Goal: Navigation & Orientation: Find specific page/section

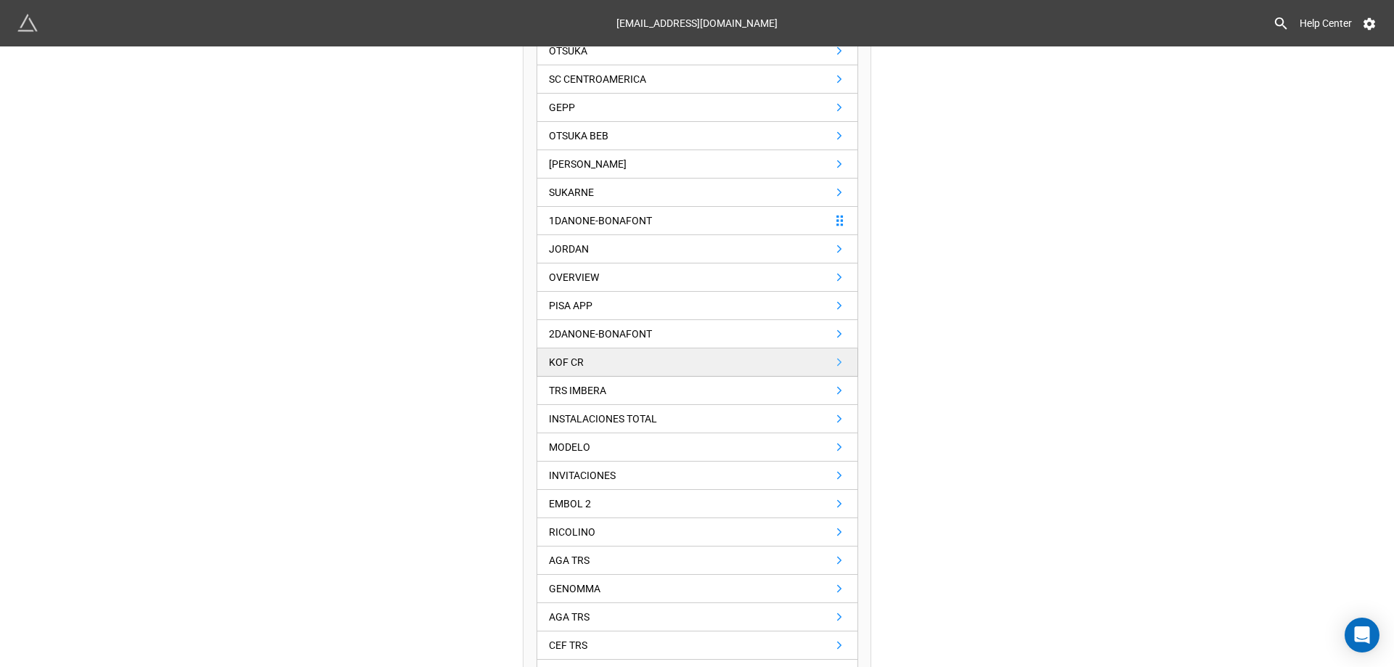
scroll to position [508, 0]
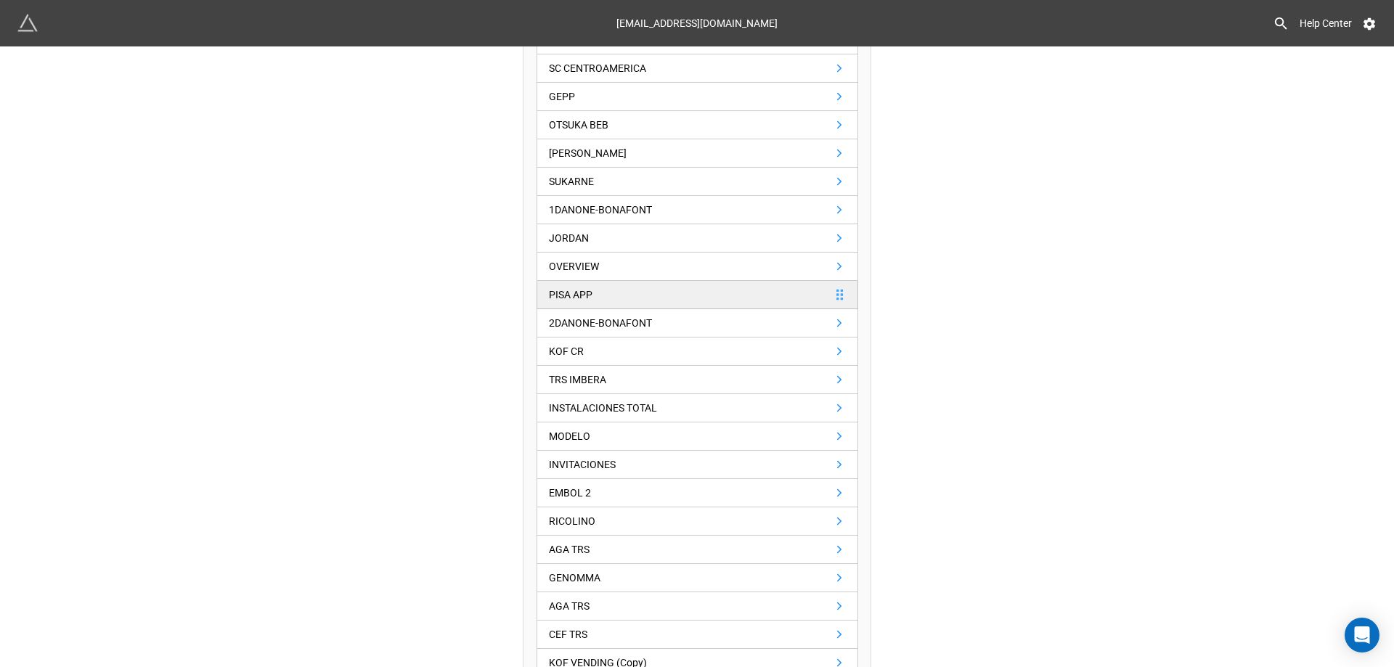
click at [614, 292] on link "PISA APP" at bounding box center [698, 295] width 322 height 28
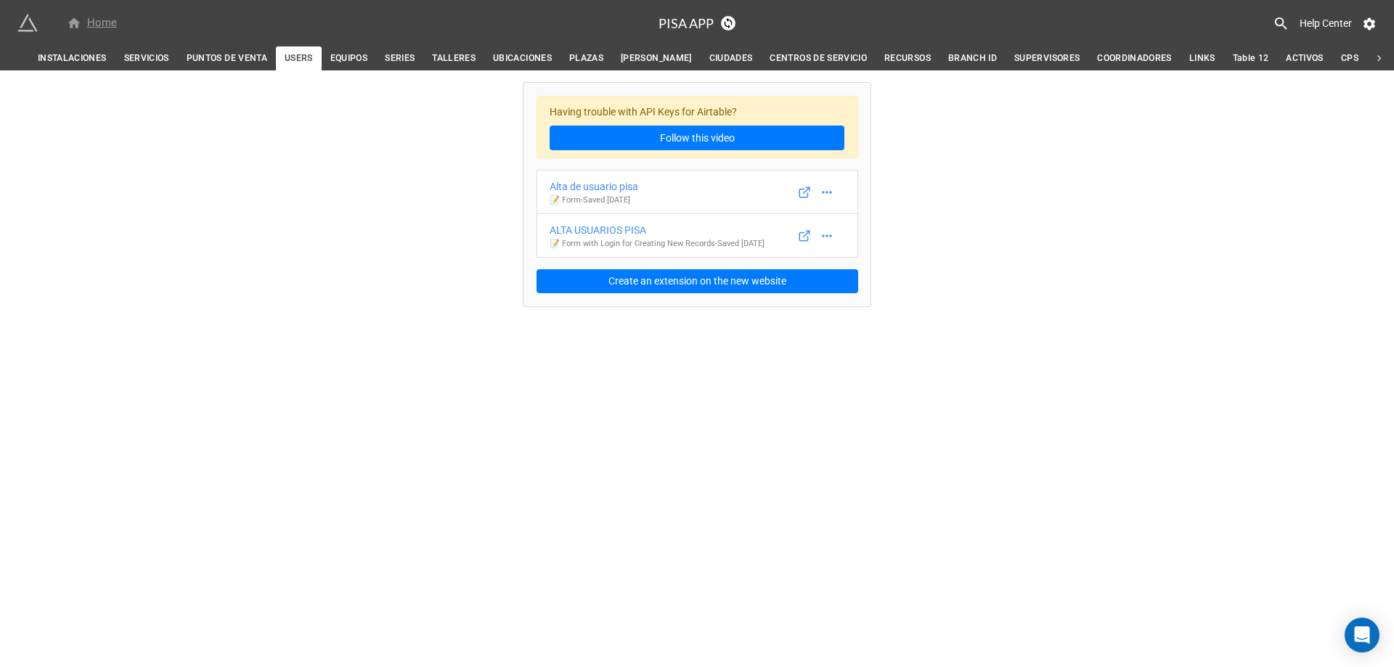
click at [94, 28] on div "Home" at bounding box center [92, 23] width 50 height 17
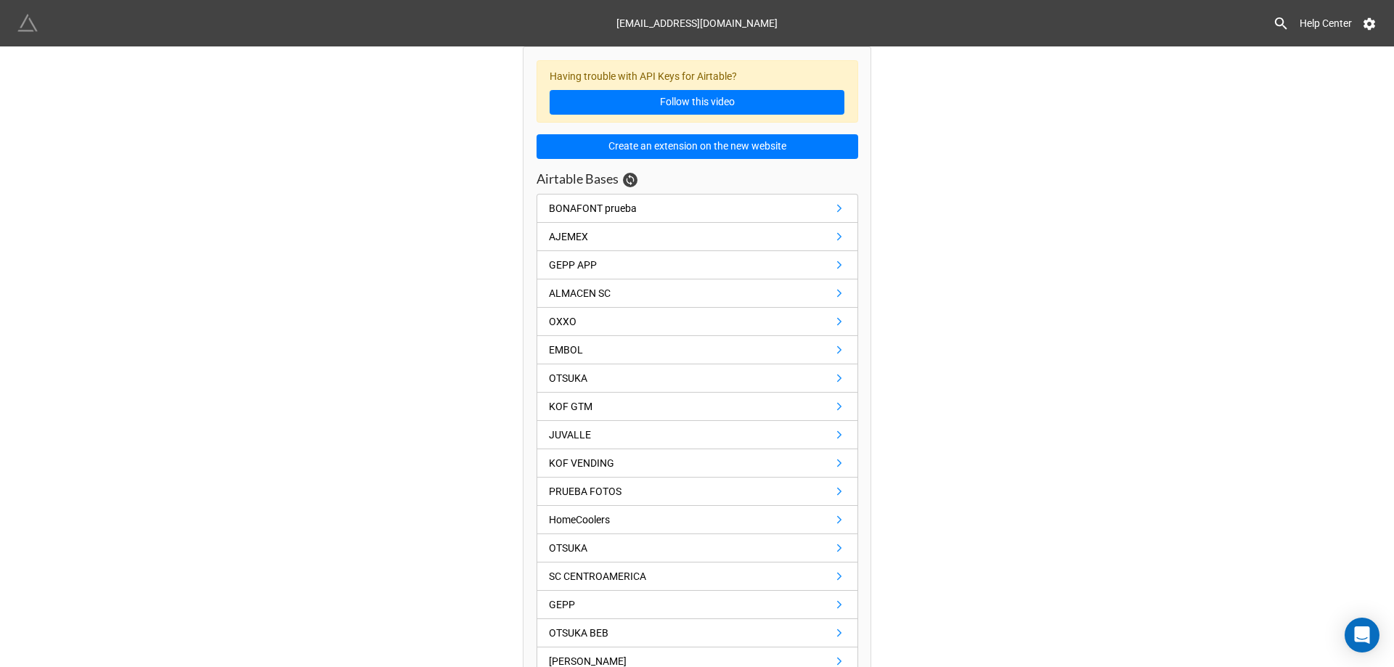
click at [28, 21] on img at bounding box center [27, 23] width 20 height 20
